Goal: Find specific page/section: Find specific page/section

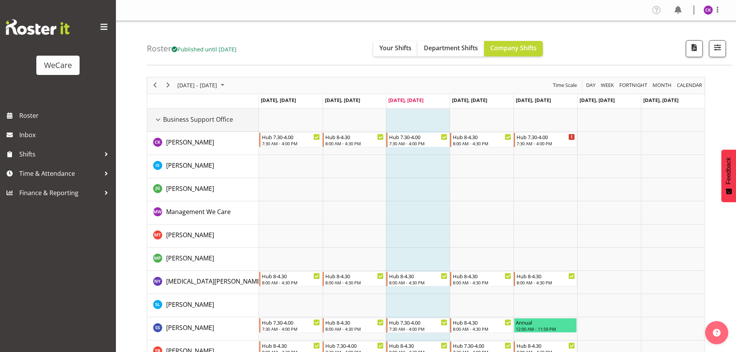
click at [158, 120] on div "Business Support Office resource" at bounding box center [158, 120] width 10 height 10
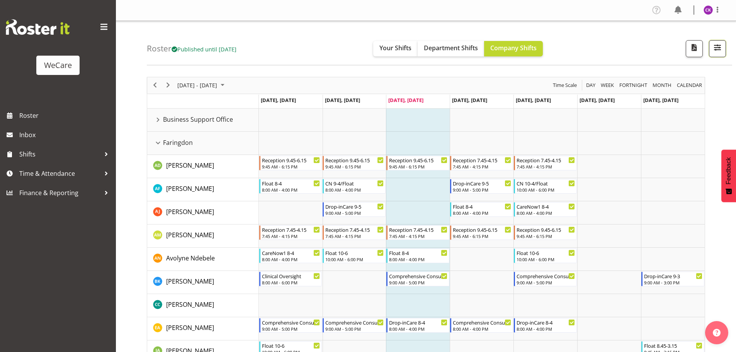
click at [720, 52] on span "button" at bounding box center [718, 48] width 10 height 10
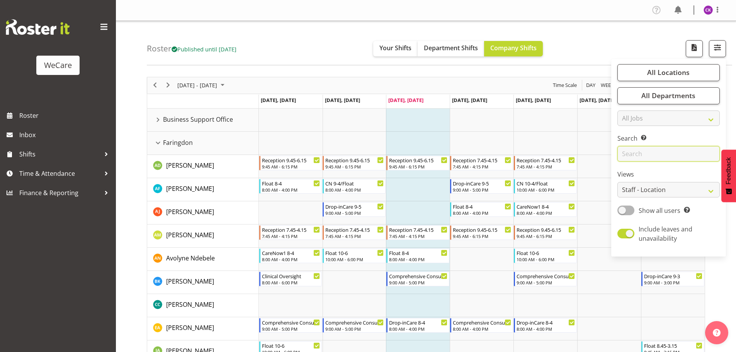
click at [644, 151] on input "text" at bounding box center [669, 153] width 102 height 15
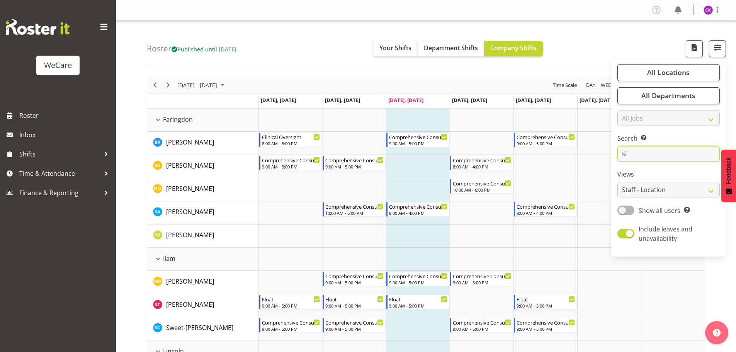
click at [649, 149] on input "si" at bounding box center [669, 153] width 102 height 15
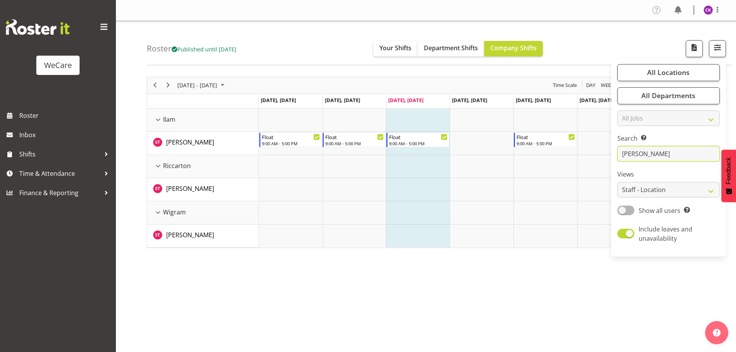
click at [650, 155] on input "[PERSON_NAME]" at bounding box center [669, 153] width 102 height 15
type input "s"
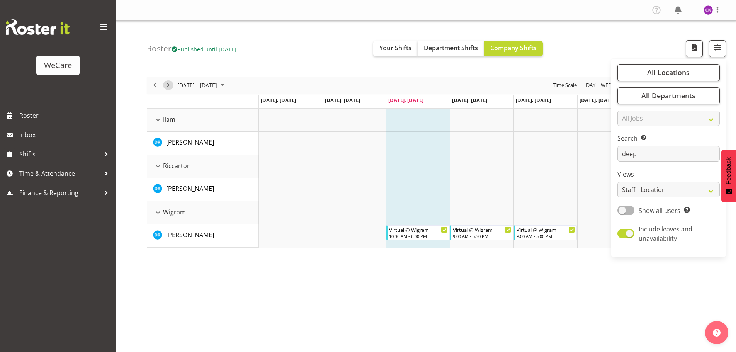
click at [169, 83] on span "Next" at bounding box center [167, 85] width 9 height 10
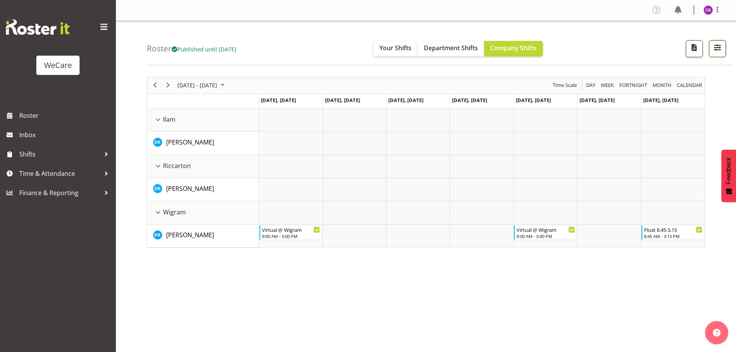
click at [713, 51] on span "button" at bounding box center [718, 48] width 10 height 10
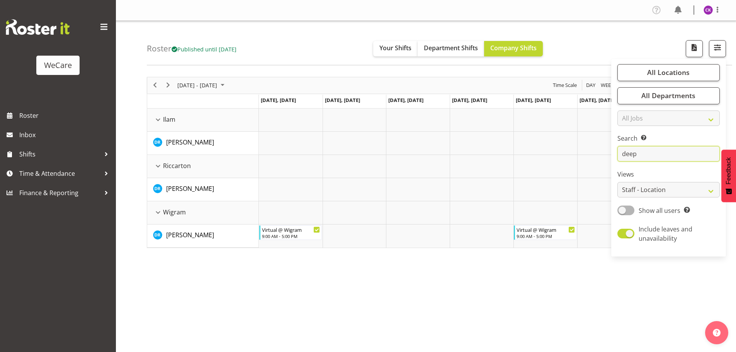
click at [657, 153] on input "deep" at bounding box center [669, 153] width 102 height 15
type input "d"
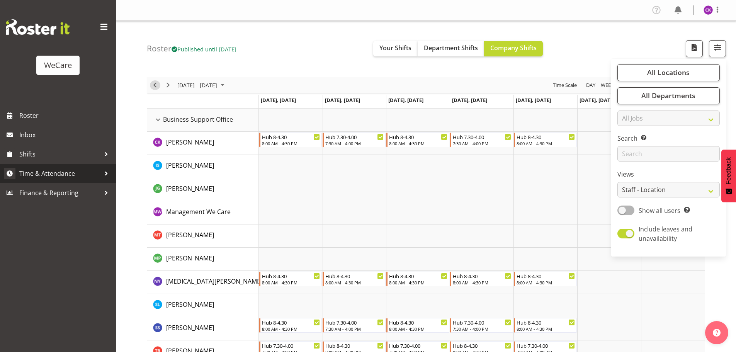
drag, startPoint x: 154, startPoint y: 86, endPoint x: 17, endPoint y: 179, distance: 165.6
click at [154, 86] on span "Previous" at bounding box center [154, 85] width 9 height 10
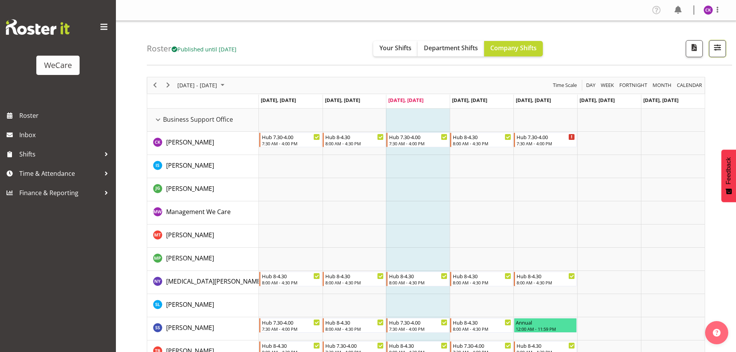
click at [726, 51] on button "button" at bounding box center [717, 48] width 17 height 17
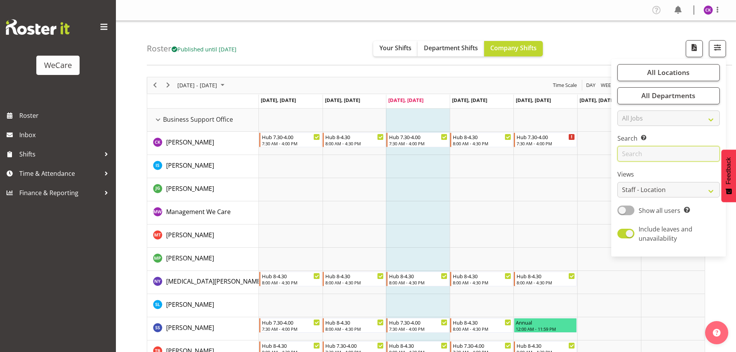
drag, startPoint x: 634, startPoint y: 157, endPoint x: 626, endPoint y: 159, distance: 7.9
click at [634, 157] on input "text" at bounding box center [669, 153] width 102 height 15
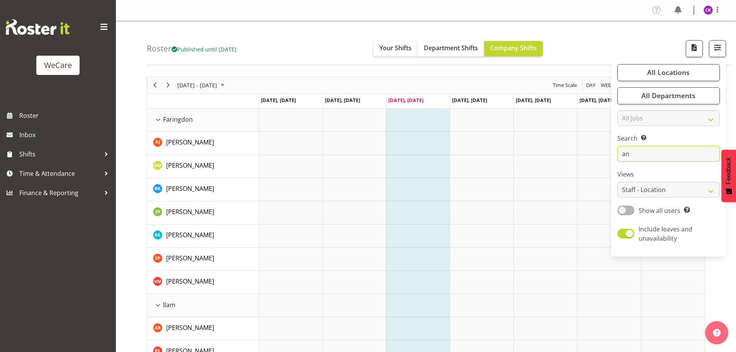
type input "a"
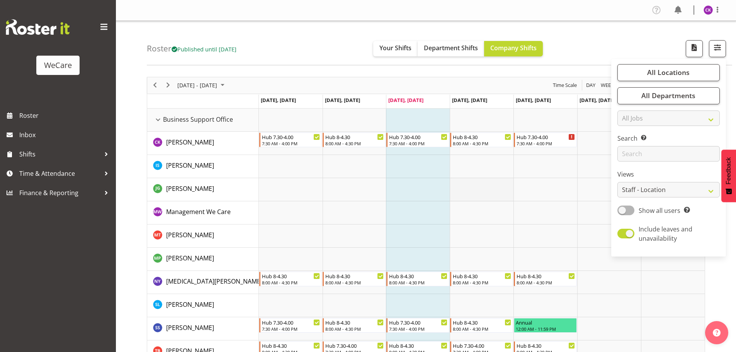
click at [469, 181] on td "Timeline Week of October 8, 2025" at bounding box center [482, 189] width 64 height 23
